Goal: Task Accomplishment & Management: Complete application form

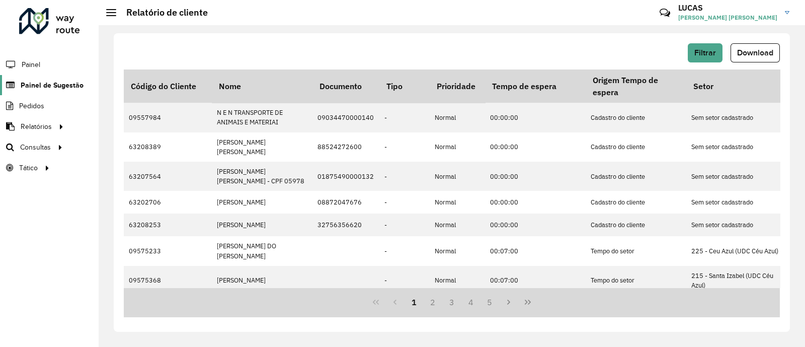
click at [56, 86] on span "Painel de Sugestão" at bounding box center [52, 85] width 63 height 11
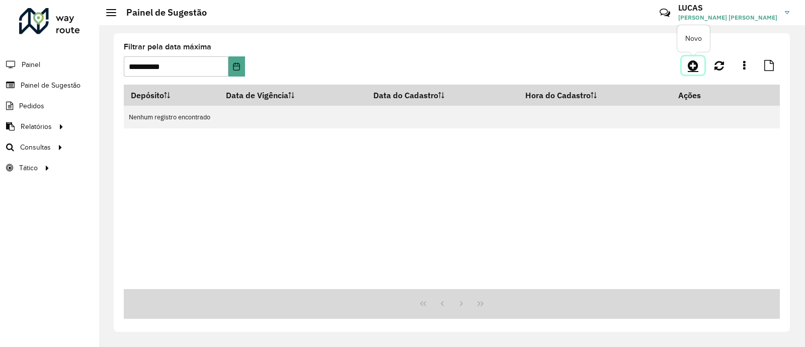
click at [690, 66] on icon at bounding box center [693, 65] width 11 height 12
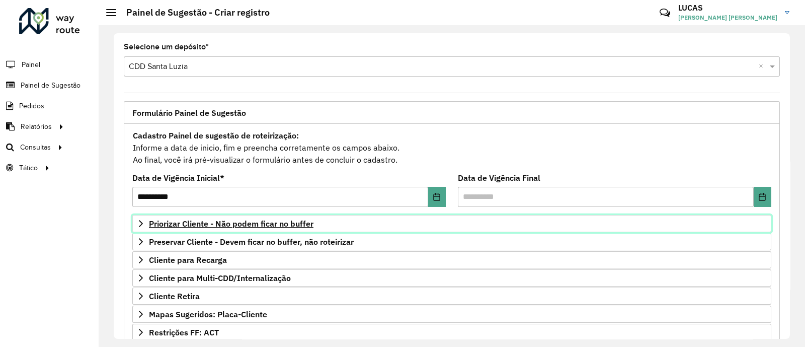
click at [241, 228] on link "Priorizar Cliente - Não podem ficar no buffer" at bounding box center [451, 223] width 639 height 17
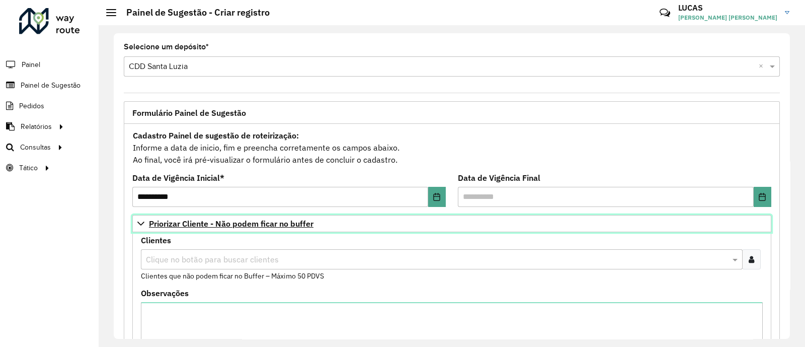
click at [242, 227] on span "Priorizar Cliente - Não podem ficar no buffer" at bounding box center [231, 223] width 165 height 8
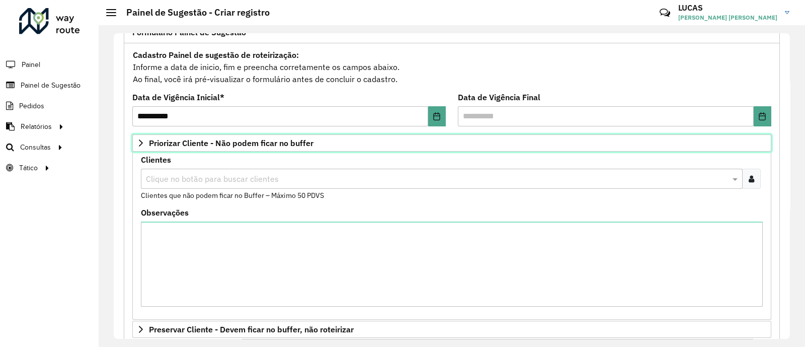
scroll to position [152, 0]
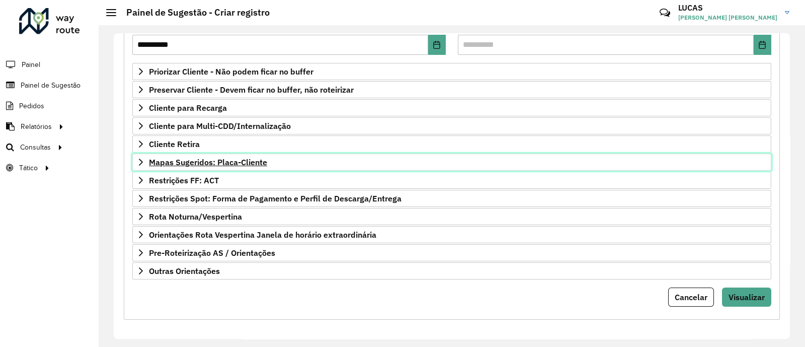
click at [207, 161] on span "Mapas Sugeridos: Placa-Cliente" at bounding box center [208, 162] width 118 height 8
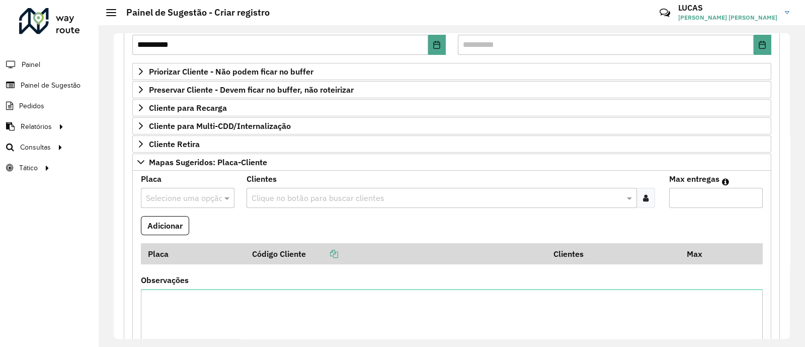
click at [218, 202] on div "Selecione uma opção" at bounding box center [188, 198] width 94 height 20
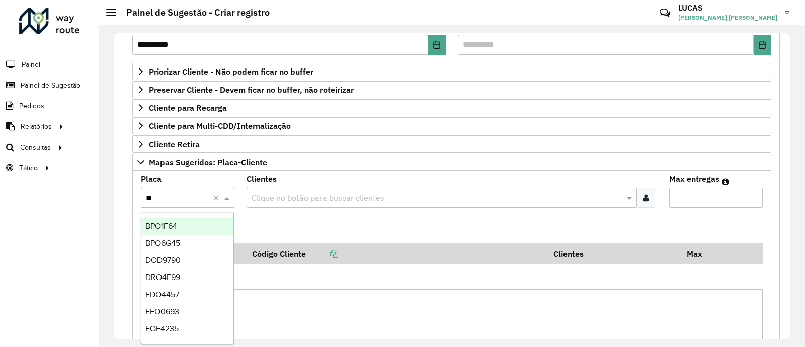
type input "***"
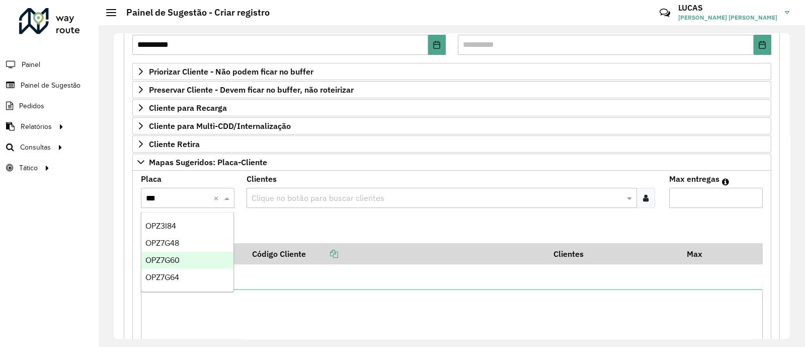
click at [185, 257] on div "OPZ7G60" at bounding box center [187, 260] width 92 height 17
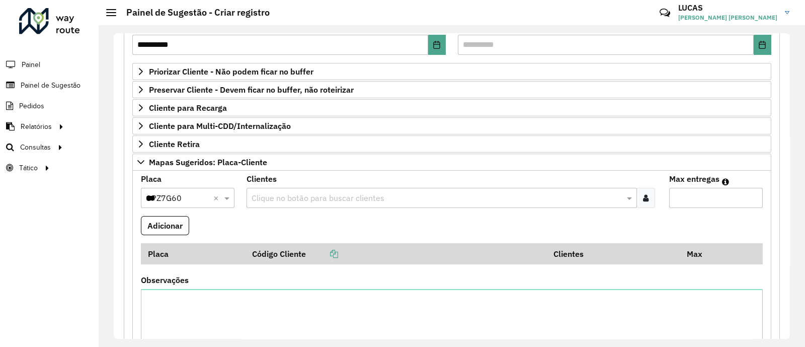
click at [643, 190] on div at bounding box center [646, 198] width 19 height 20
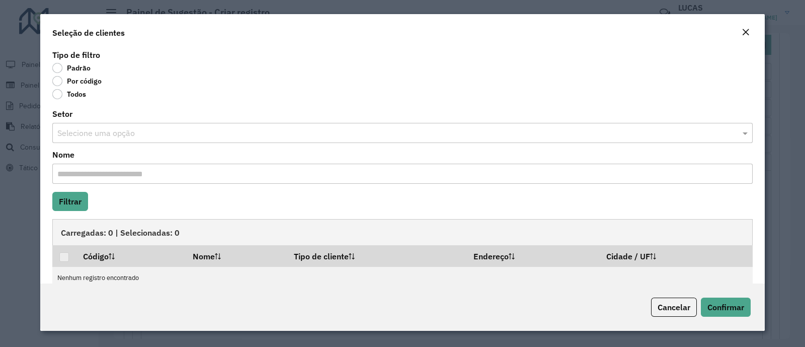
click at [70, 84] on label "Por código" at bounding box center [76, 81] width 49 height 10
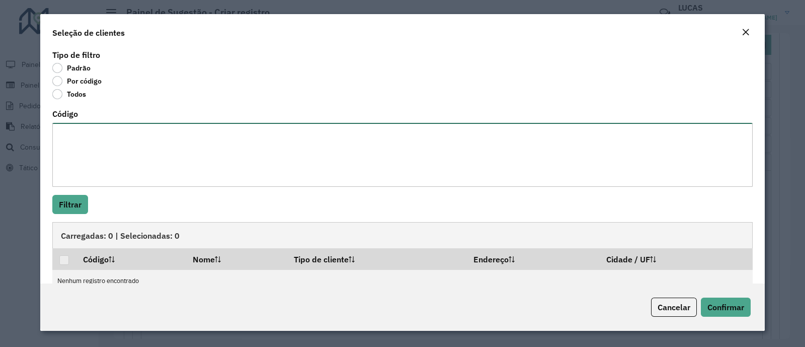
click at [106, 142] on textarea "Código" at bounding box center [402, 155] width 701 height 64
paste textarea "***** ***** ****"
type textarea "***** ***** ****"
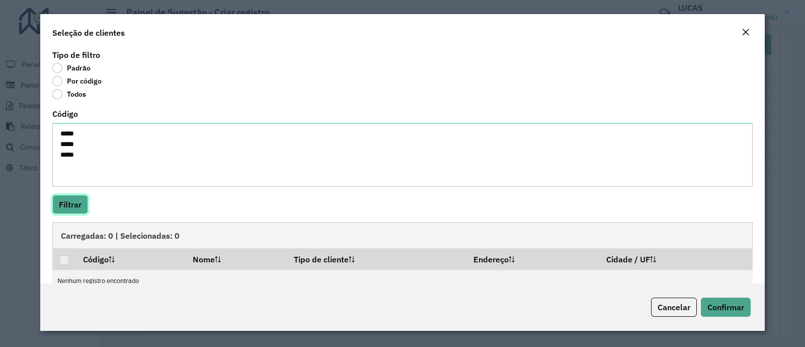
click at [68, 211] on button "Filtrar" at bounding box center [70, 204] width 36 height 19
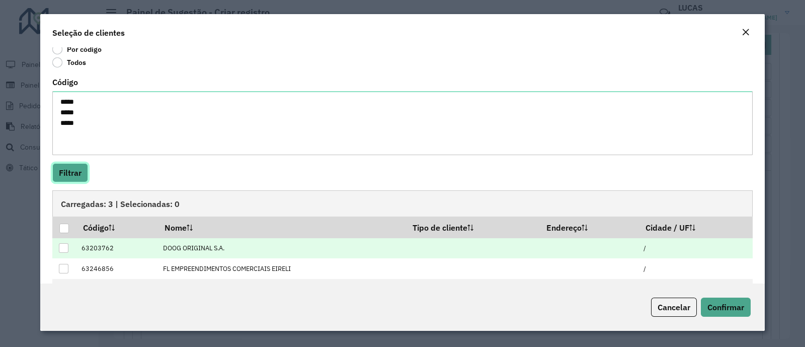
scroll to position [60, 0]
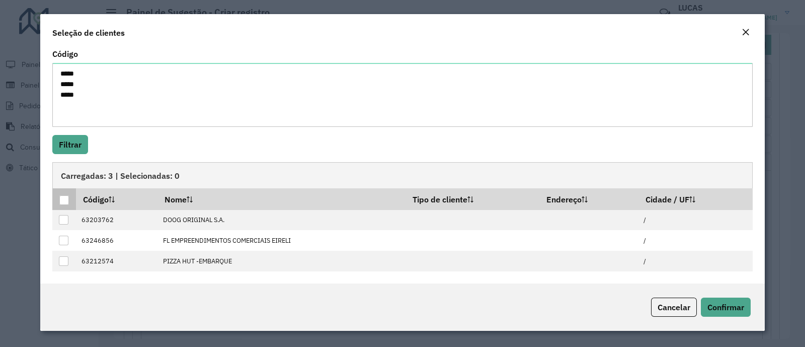
click at [66, 194] on p-tableheadercheckbox at bounding box center [64, 199] width 10 height 10
click at [60, 202] on div at bounding box center [64, 200] width 10 height 10
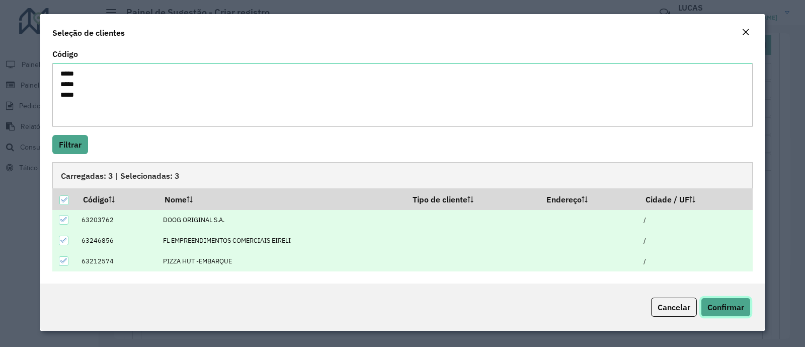
click at [727, 305] on span "Confirmar" at bounding box center [726, 307] width 37 height 10
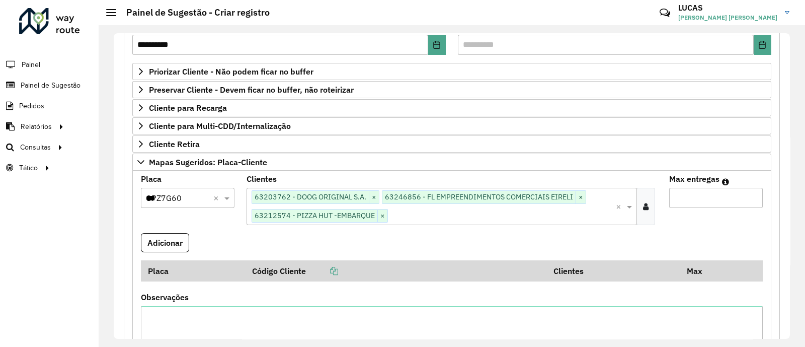
click at [692, 199] on input "Max entregas" at bounding box center [716, 198] width 94 height 20
type input "**"
click at [172, 243] on button "Adicionar" at bounding box center [165, 242] width 48 height 19
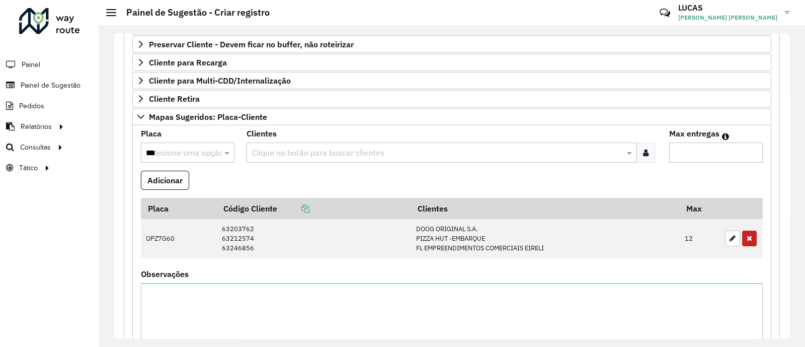
scroll to position [215, 0]
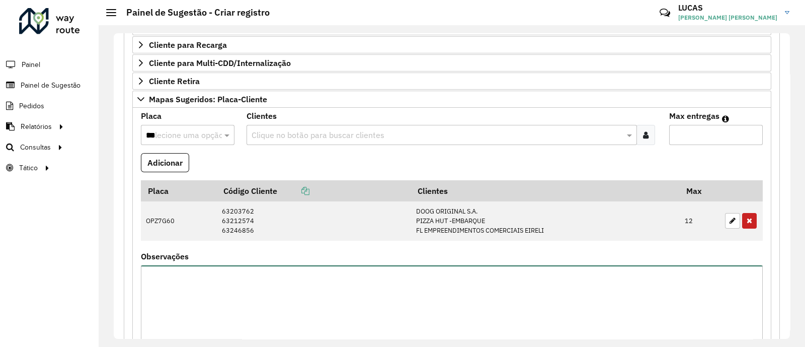
click at [275, 304] on textarea "Observações" at bounding box center [452, 307] width 622 height 85
type textarea "*********"
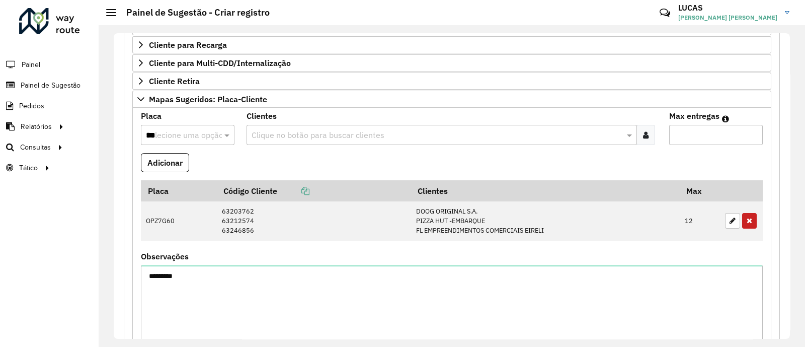
scroll to position [401, 0]
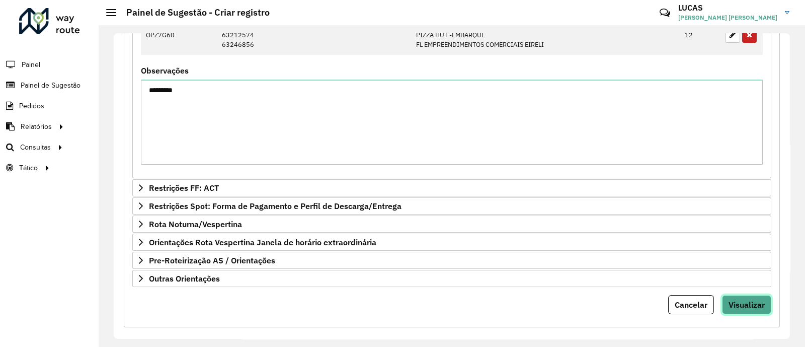
click at [742, 299] on span "Visualizar" at bounding box center [747, 304] width 36 height 10
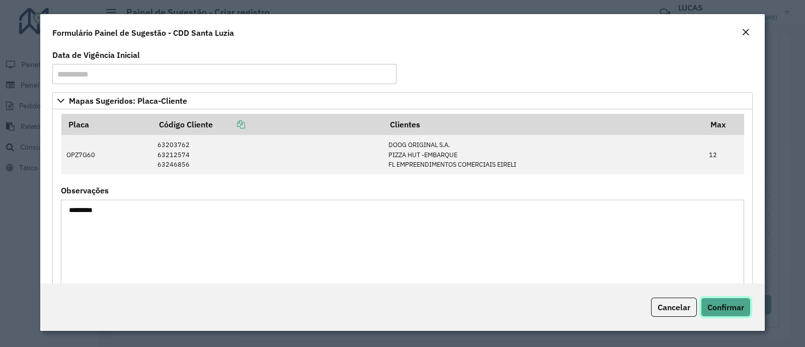
click at [729, 305] on span "Confirmar" at bounding box center [726, 307] width 37 height 10
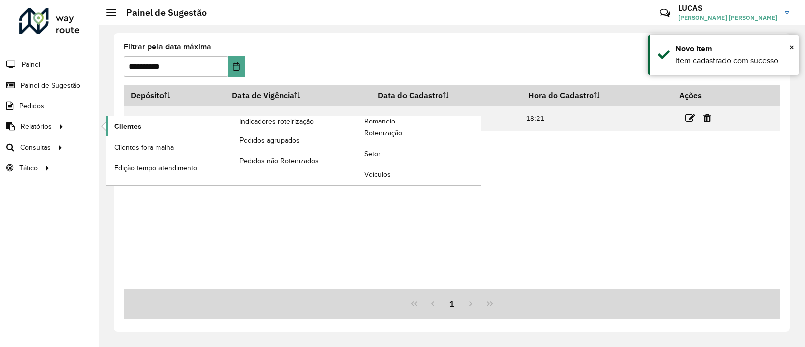
click at [128, 126] on span "Clientes" at bounding box center [127, 126] width 27 height 11
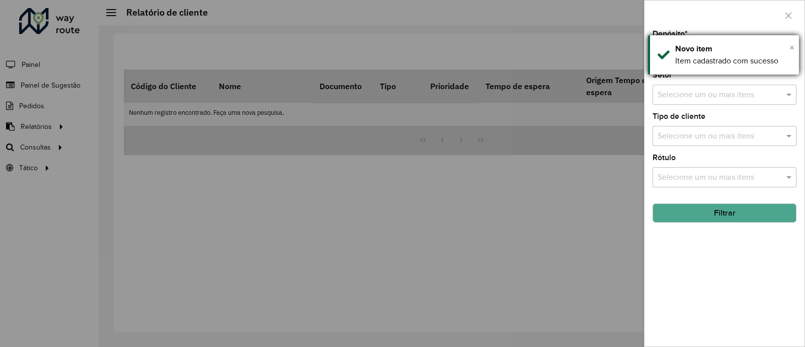
click at [790, 46] on span "×" at bounding box center [792, 47] width 5 height 11
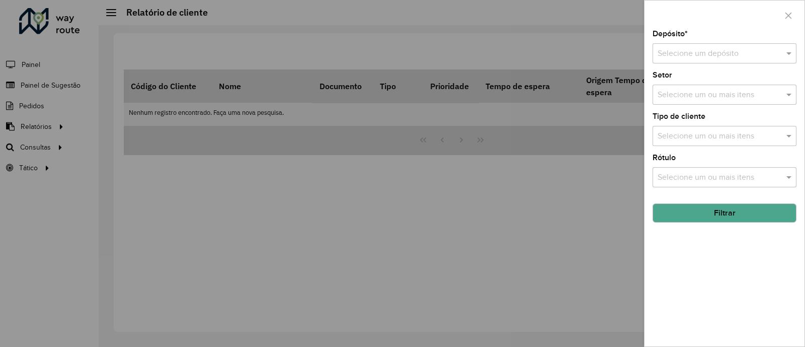
click at [703, 56] on input "text" at bounding box center [715, 54] width 114 height 12
click at [678, 88] on div "CDD Santa Luzia" at bounding box center [724, 82] width 143 height 17
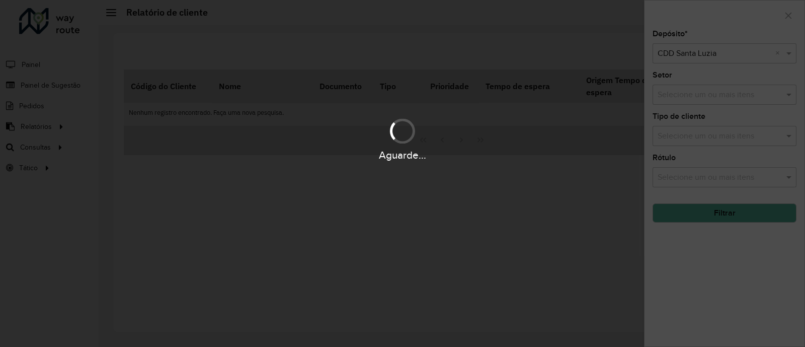
click at [709, 214] on div "Aguarde..." at bounding box center [402, 173] width 805 height 347
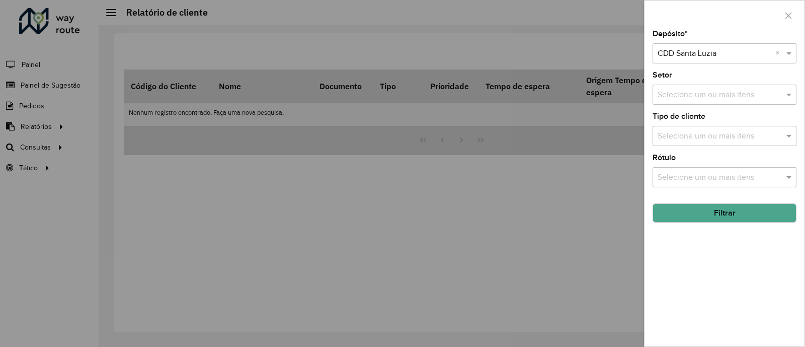
click at [708, 215] on button "Filtrar" at bounding box center [725, 212] width 144 height 19
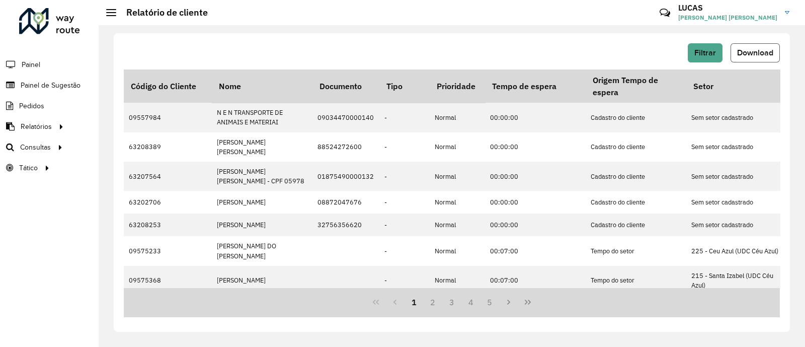
click at [753, 52] on span "Download" at bounding box center [755, 52] width 36 height 9
click at [84, 79] on li "Painel de Sugestão" at bounding box center [49, 85] width 99 height 21
click at [75, 84] on span "Painel de Sugestão" at bounding box center [52, 85] width 63 height 11
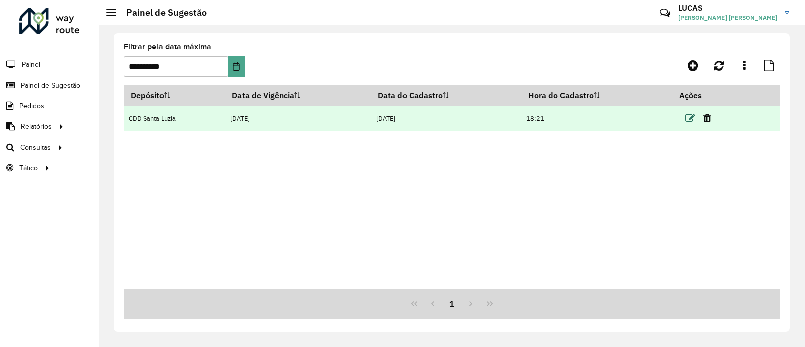
click at [690, 114] on icon at bounding box center [691, 118] width 10 height 10
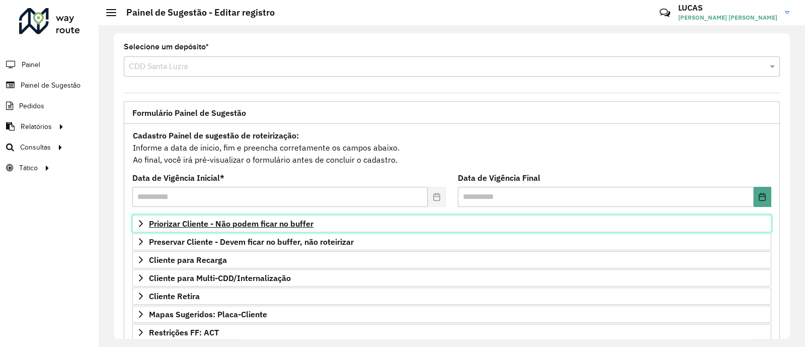
click at [208, 221] on span "Priorizar Cliente - Não podem ficar no buffer" at bounding box center [231, 223] width 165 height 8
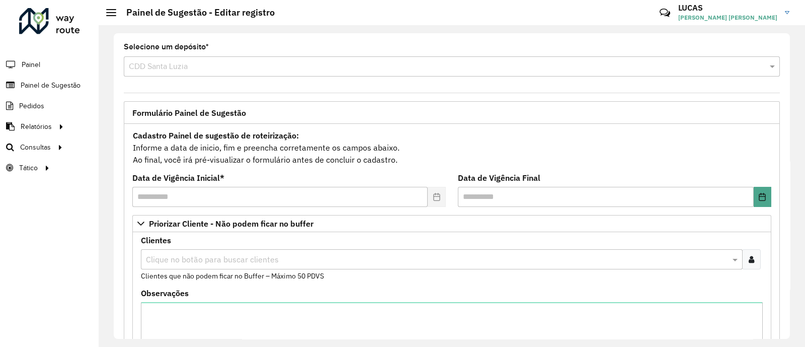
click at [201, 265] on input "text" at bounding box center [436, 260] width 587 height 12
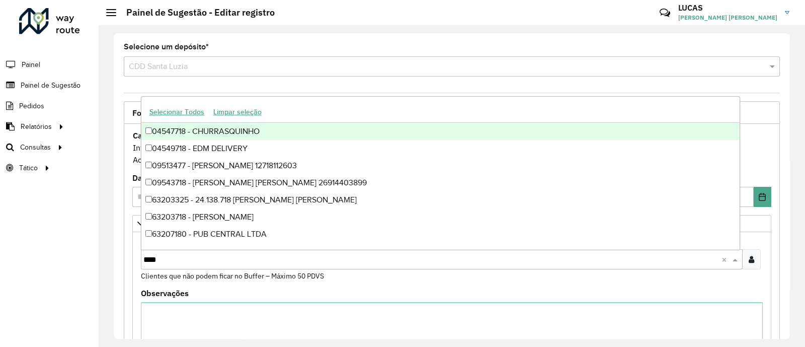
type input "*****"
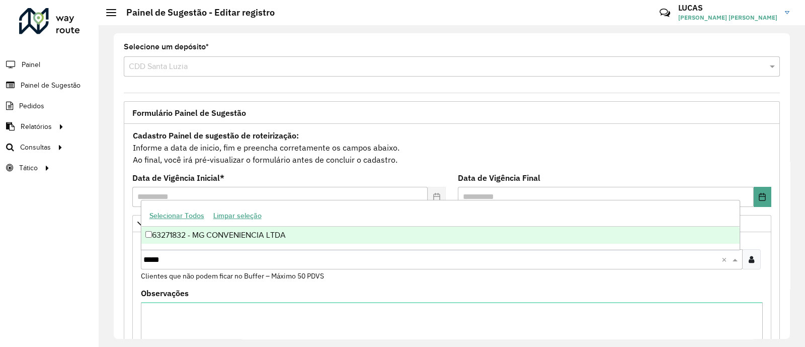
click at [177, 240] on div "63271832 - MG CONVENIENCIA LTDA" at bounding box center [440, 234] width 598 height 17
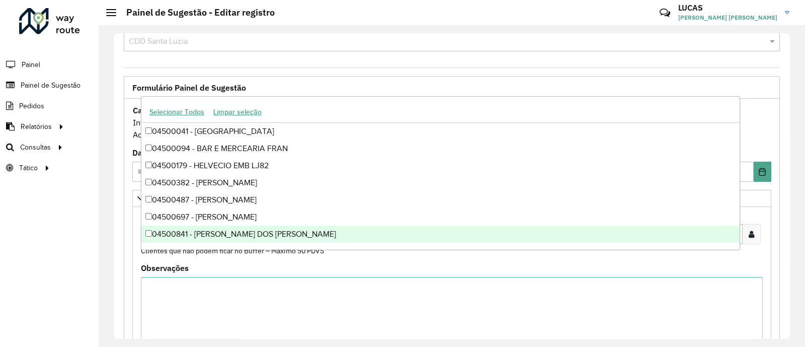
scroll to position [62, 0]
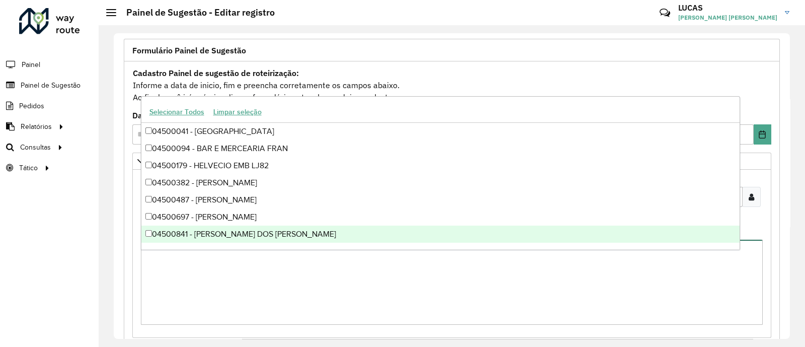
click at [216, 257] on textarea "Observações" at bounding box center [452, 282] width 622 height 85
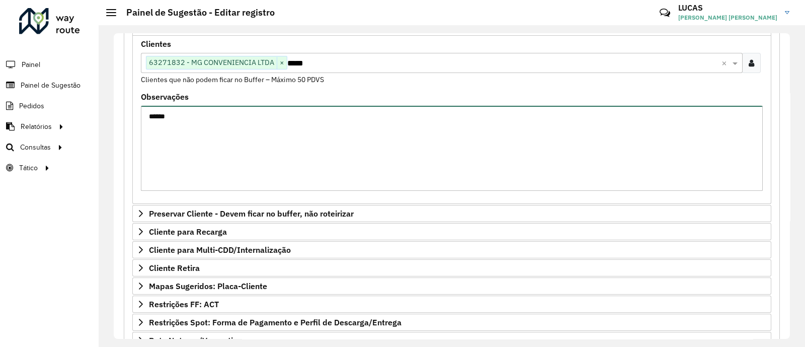
scroll to position [321, 0]
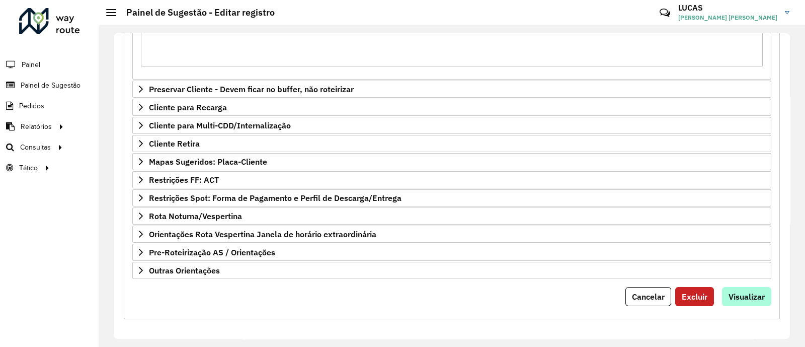
type textarea "******"
click at [733, 291] on span "Visualizar" at bounding box center [747, 296] width 36 height 10
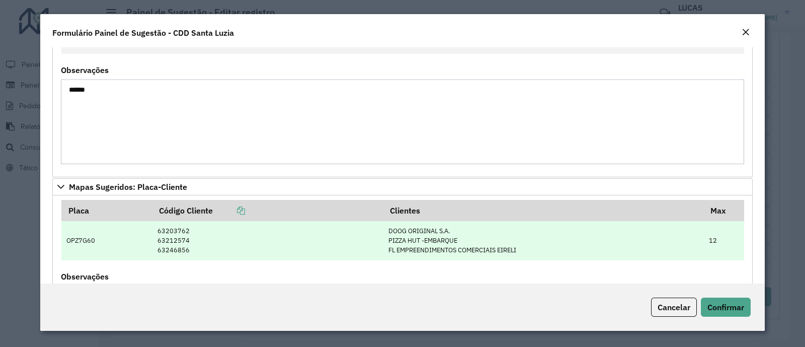
scroll to position [213, 0]
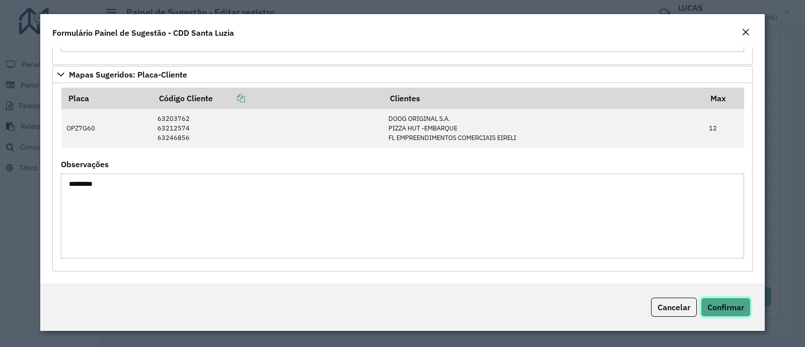
click at [719, 302] on span "Confirmar" at bounding box center [726, 307] width 37 height 10
